Goal: Navigation & Orientation: Find specific page/section

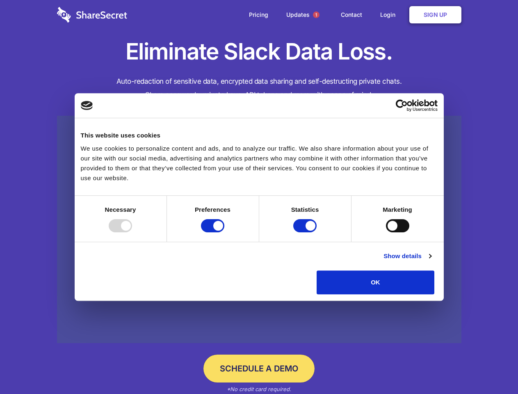
click at [132, 232] on div at bounding box center [120, 225] width 23 height 13
click at [224, 232] on input "Preferences" at bounding box center [212, 225] width 23 height 13
checkbox input "false"
click at [306, 232] on input "Statistics" at bounding box center [304, 225] width 23 height 13
checkbox input "false"
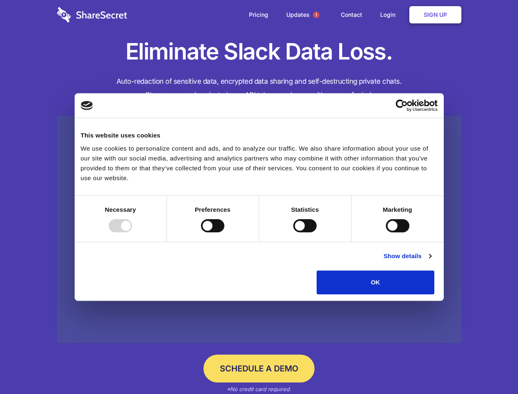
click at [386, 232] on input "Marketing" at bounding box center [397, 225] width 23 height 13
checkbox input "true"
click at [431, 261] on link "Show details" at bounding box center [408, 256] width 48 height 10
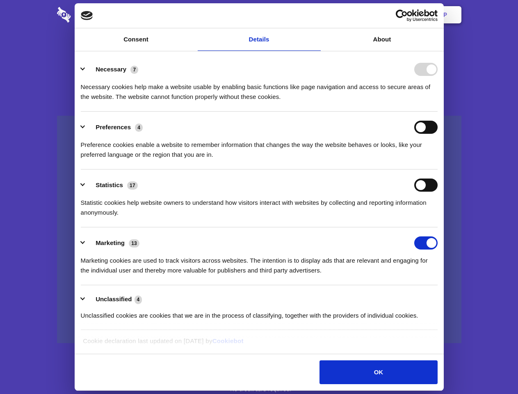
click at [441, 297] on ul "Necessary 7 Necessary cookies help make a website usable by enabling basic func…" at bounding box center [259, 192] width 365 height 276
click at [316, 15] on span "1" at bounding box center [316, 14] width 7 height 7
